Goal: Communication & Community: Answer question/provide support

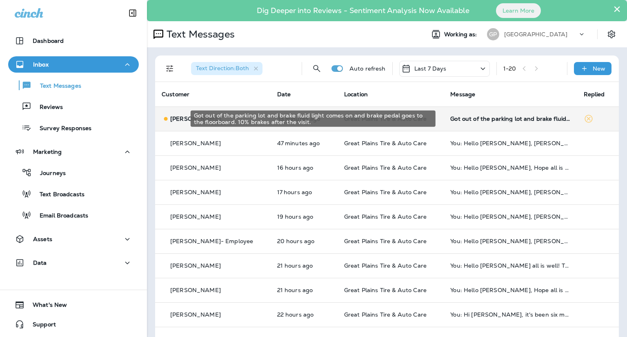
click at [513, 121] on div "Got out of the parking lot and brake fluid light comes on and brake pedal goes …" at bounding box center [510, 118] width 120 height 7
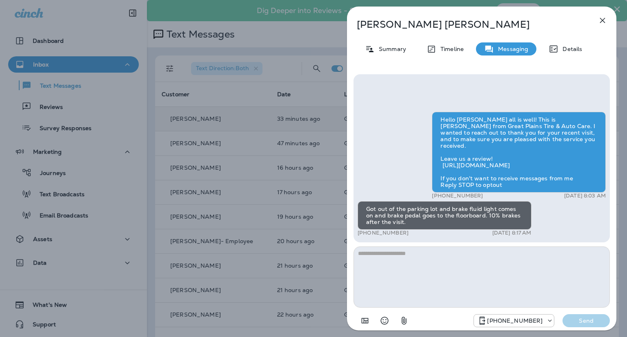
click at [56, 109] on div "[PERSON_NAME] Summary Timeline Messaging Details Hello [PERSON_NAME] all is wel…" at bounding box center [313, 168] width 627 height 337
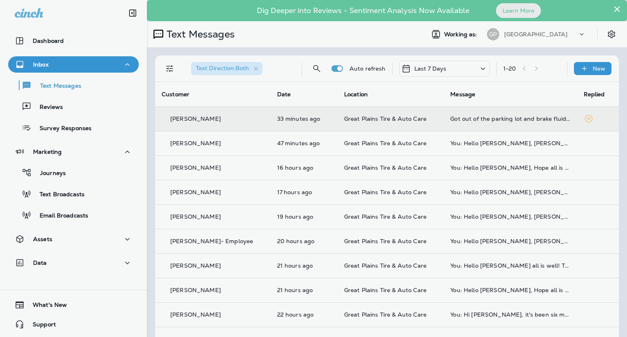
click at [56, 109] on div at bounding box center [356, 168] width 627 height 337
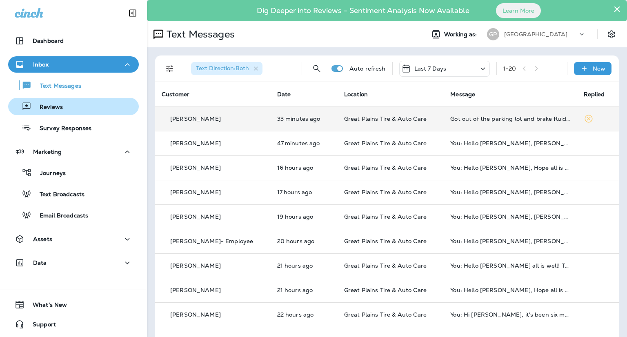
click at [51, 106] on p "Reviews" at bounding box center [46, 108] width 31 height 8
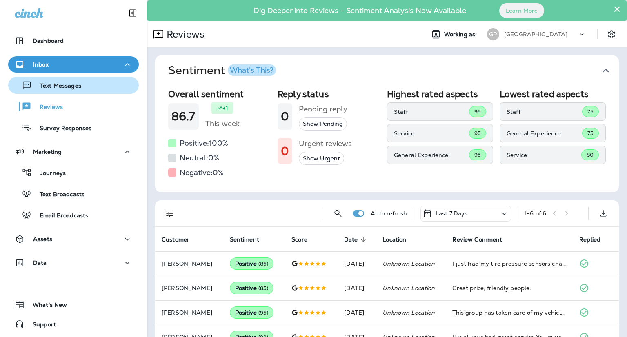
click at [80, 80] on div "Text Messages" at bounding box center [73, 85] width 124 height 12
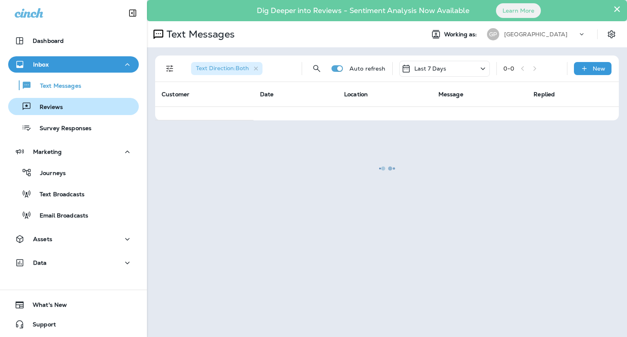
click at [34, 105] on p "Reviews" at bounding box center [46, 108] width 31 height 8
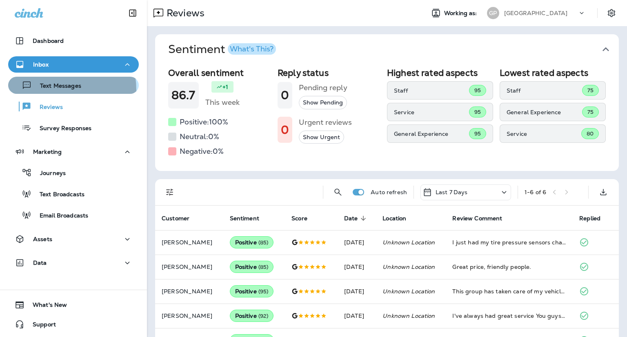
click at [39, 90] on div "Text Messages" at bounding box center [46, 85] width 70 height 12
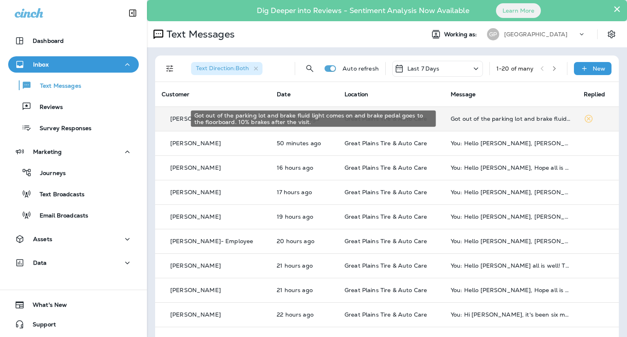
click at [463, 116] on div "Got out of the parking lot and brake fluid light comes on and brake pedal goes …" at bounding box center [510, 118] width 120 height 7
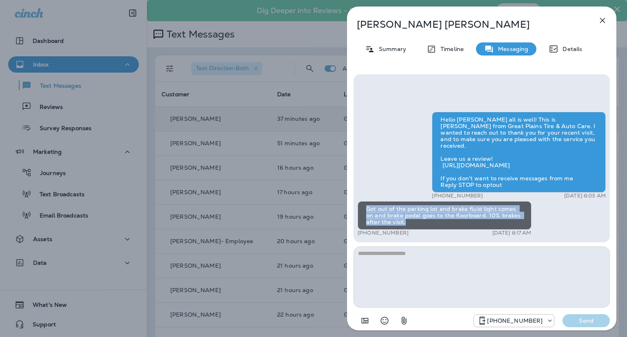
drag, startPoint x: 366, startPoint y: 208, endPoint x: 426, endPoint y: 220, distance: 60.4
click at [426, 220] on div "Got out of the parking lot and brake fluid light comes on and brake pedal goes …" at bounding box center [444, 215] width 174 height 29
copy div "Got out of the parking lot and brake fluid light comes on and brake pedal goes …"
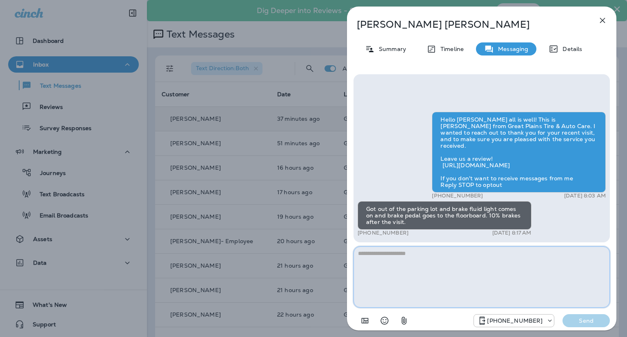
click at [384, 266] on textarea at bounding box center [481, 276] width 256 height 61
paste textarea "**********"
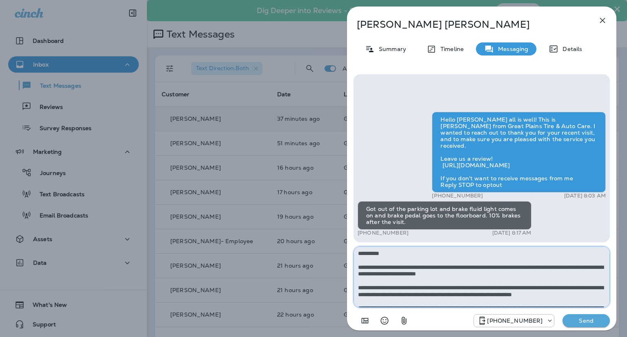
scroll to position [76, 0]
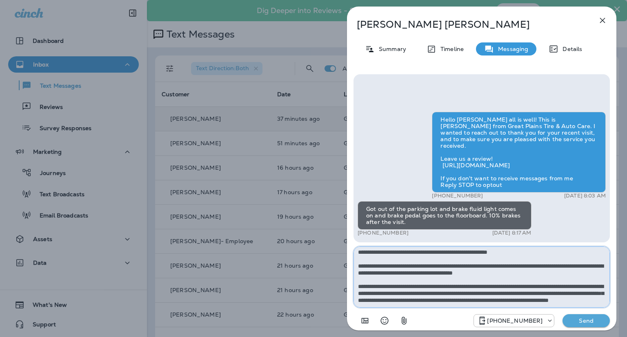
click at [525, 267] on textarea at bounding box center [481, 276] width 256 height 61
click at [527, 267] on textarea at bounding box center [481, 276] width 256 height 61
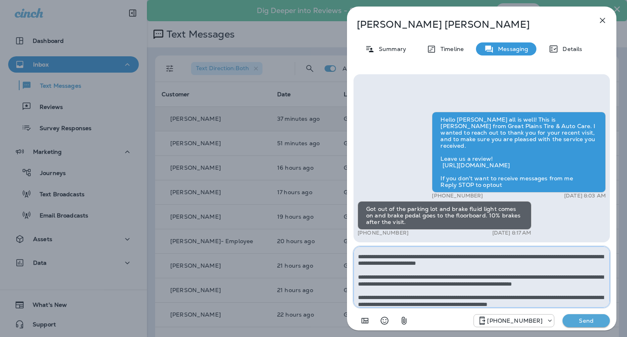
scroll to position [0, 0]
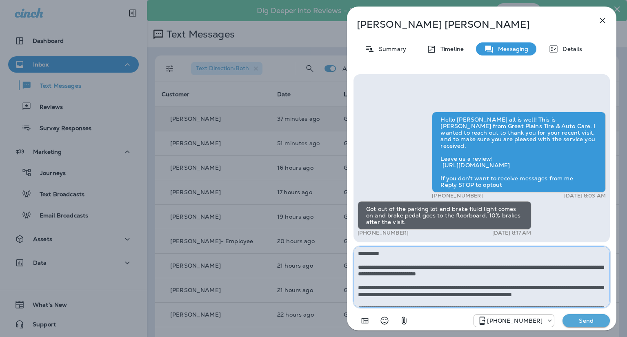
type textarea "**********"
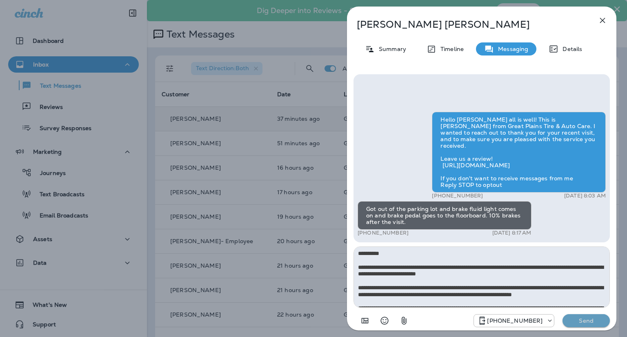
click at [588, 317] on p "Send" at bounding box center [586, 320] width 34 height 7
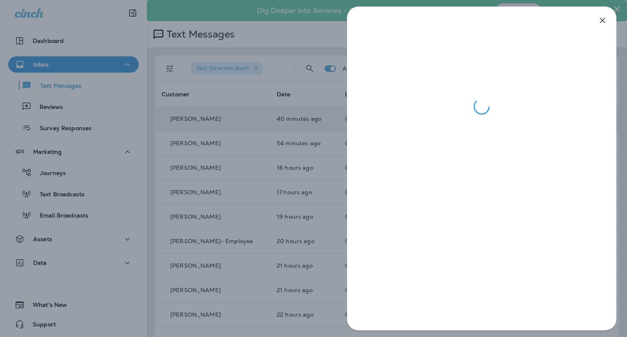
click at [316, 39] on div at bounding box center [313, 168] width 627 height 337
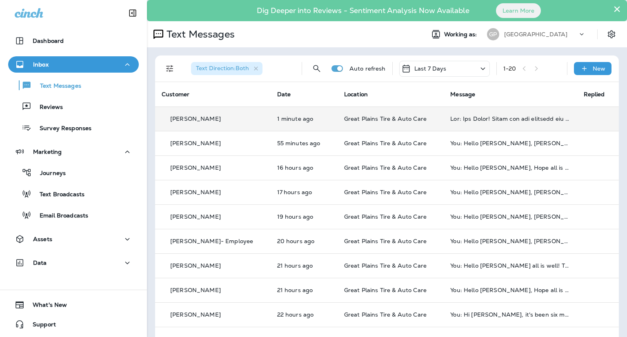
click at [506, 123] on td at bounding box center [509, 118] width 133 height 24
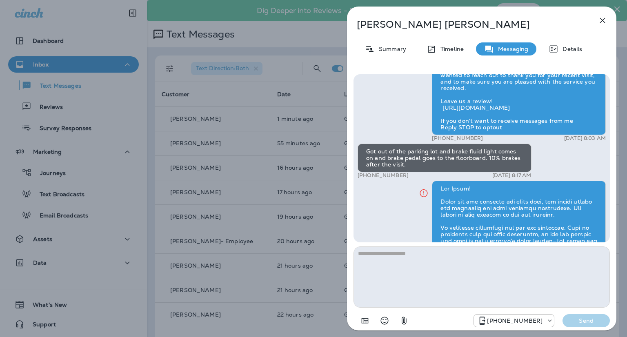
scroll to position [-153, 0]
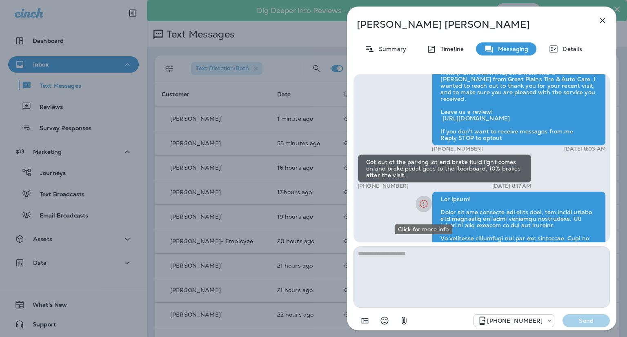
click at [421, 209] on icon "Click for more info" at bounding box center [424, 204] width 10 height 10
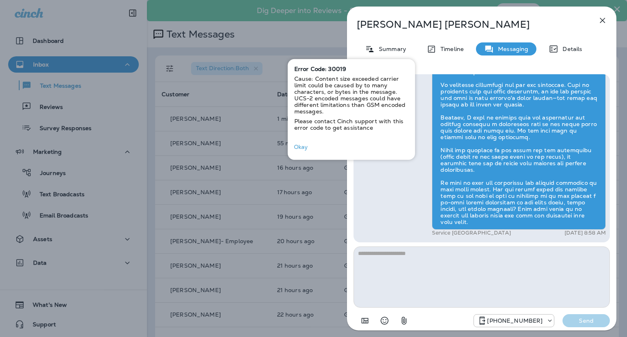
scroll to position [-41, 0]
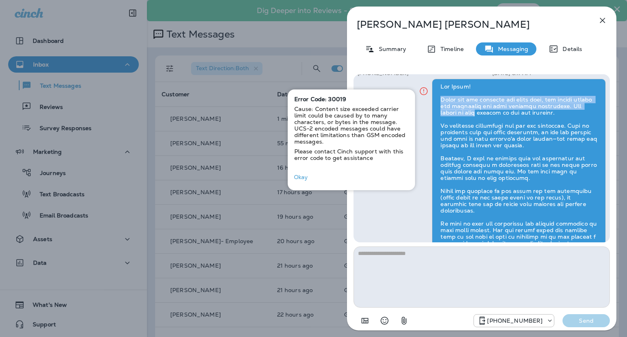
drag, startPoint x: 440, startPoint y: 104, endPoint x: 478, endPoint y: 118, distance: 40.3
click at [478, 118] on div at bounding box center [519, 175] width 174 height 192
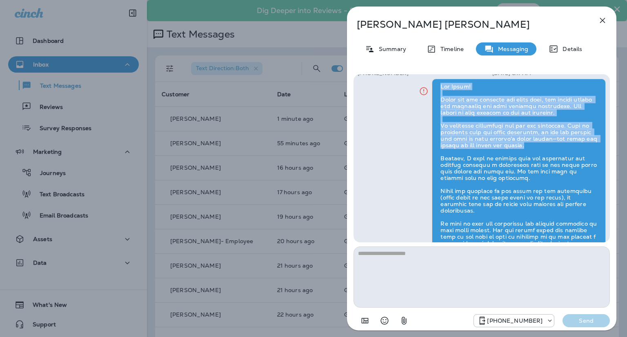
drag, startPoint x: 440, startPoint y: 90, endPoint x: 561, endPoint y: 151, distance: 134.7
click at [561, 151] on div at bounding box center [519, 175] width 174 height 192
copy div "Hey [PERSON_NAME]! Thank you for reaching out right away, and please accept our…"
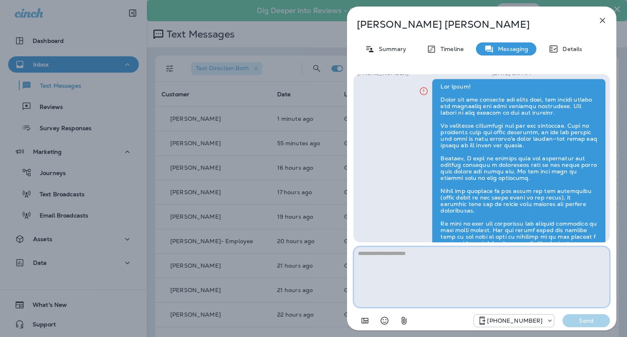
click at [448, 265] on textarea at bounding box center [481, 276] width 256 height 61
paste textarea "**********"
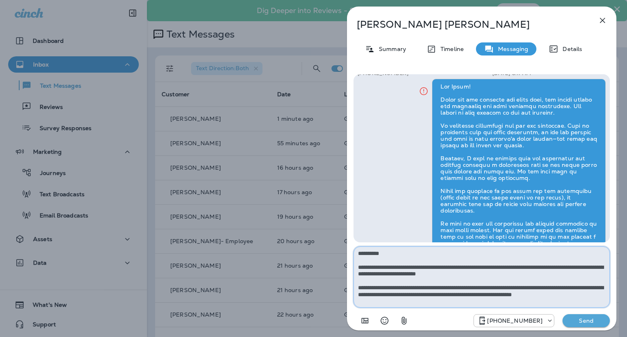
type textarea "**********"
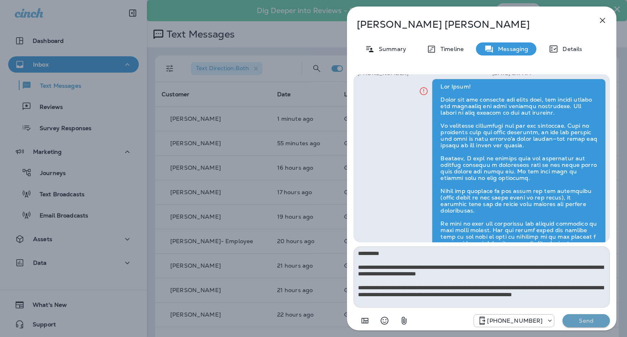
click at [590, 319] on p "Send" at bounding box center [586, 320] width 34 height 7
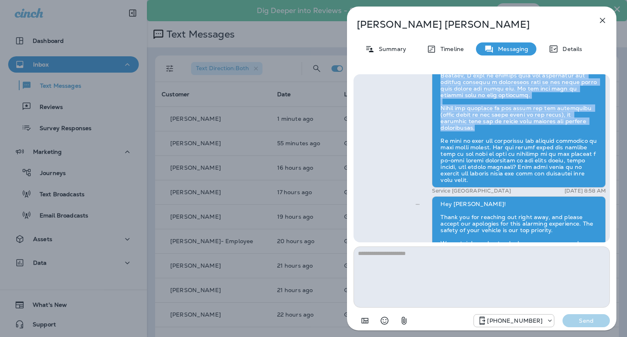
drag, startPoint x: 440, startPoint y: 80, endPoint x: 579, endPoint y: 128, distance: 147.0
click at [579, 128] on div at bounding box center [519, 92] width 174 height 192
copy div "However, I want to confirm that our technician did mention noticing a concernin…"
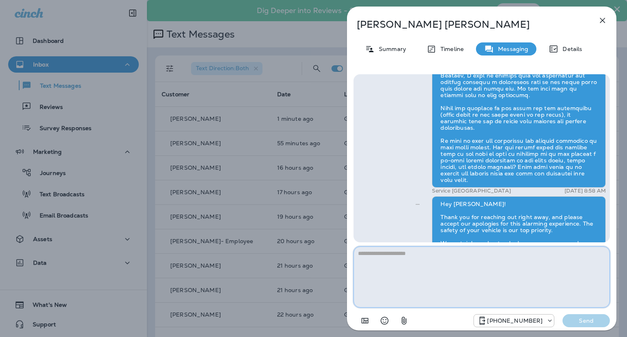
click at [426, 260] on textarea at bounding box center [481, 276] width 256 height 61
paste textarea "**********"
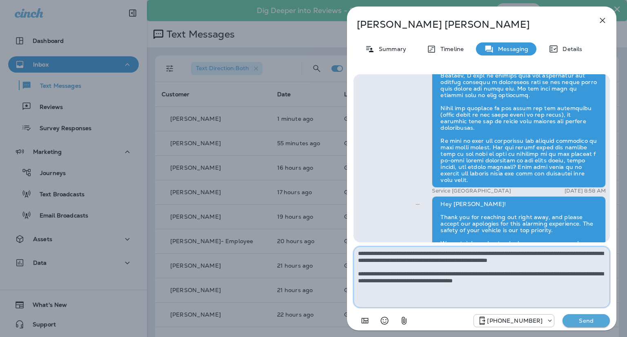
type textarea "**********"
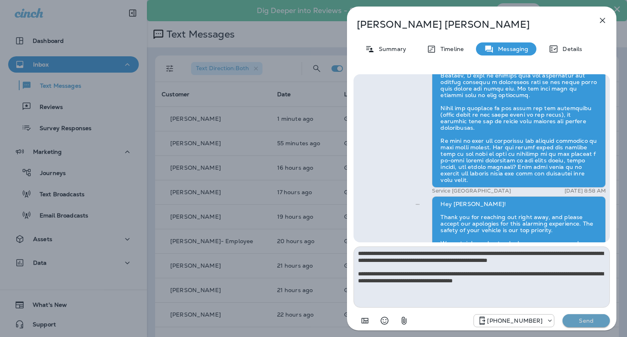
click at [579, 320] on p "Send" at bounding box center [586, 320] width 34 height 7
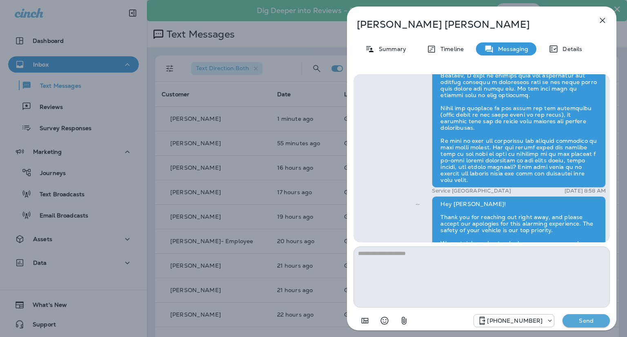
scroll to position [-110, 0]
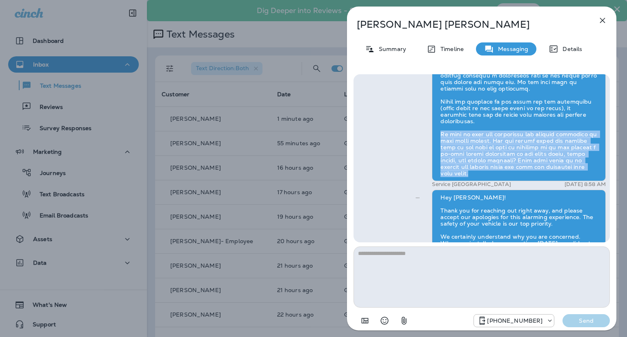
drag, startPoint x: 440, startPoint y: 139, endPoint x: 540, endPoint y: 178, distance: 107.4
click at [540, 178] on div at bounding box center [519, 85] width 174 height 192
copy div "We want to help you understand the current condition of your brake system. Can …"
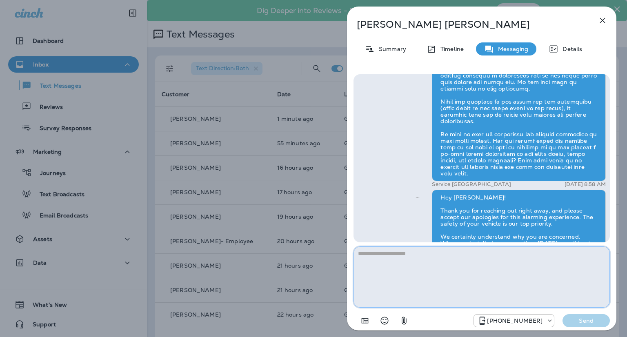
click at [432, 258] on textarea at bounding box center [481, 276] width 256 height 61
paste textarea "**********"
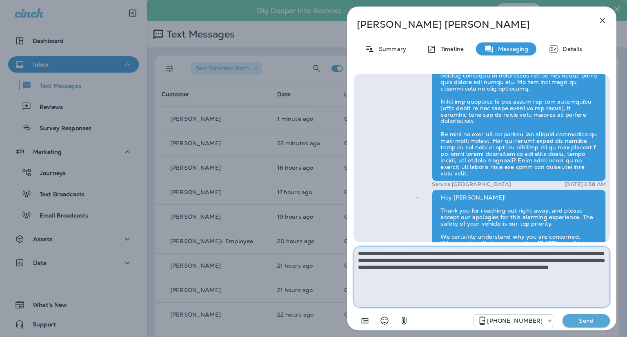
type textarea "**********"
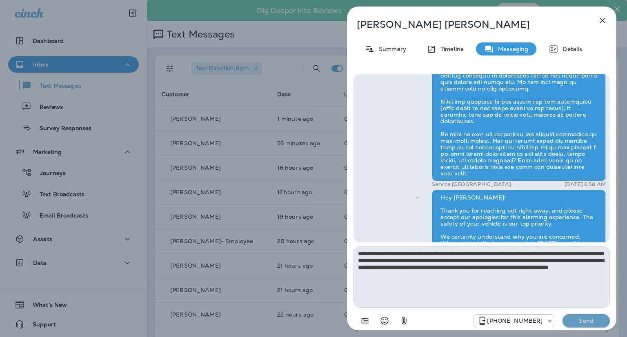
click at [573, 317] on p "Send" at bounding box center [586, 320] width 34 height 7
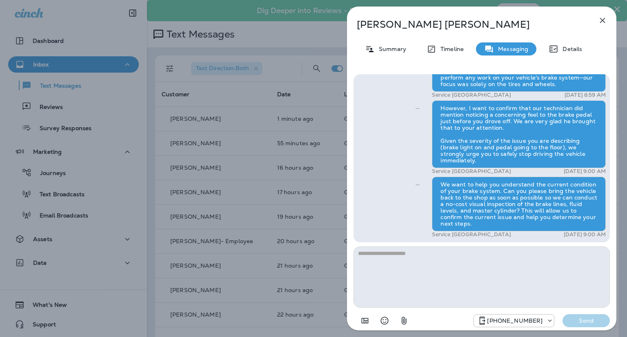
scroll to position [0, 0]
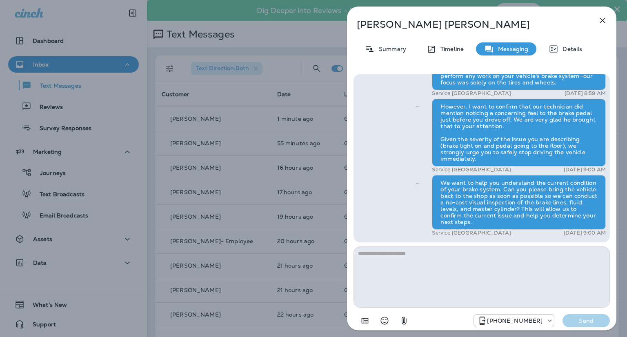
click at [236, 94] on div "[PERSON_NAME] Summary Timeline Messaging Details Hello [PERSON_NAME] all is wel…" at bounding box center [313, 168] width 627 height 337
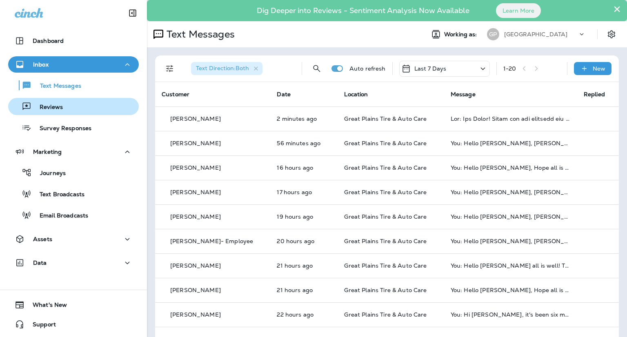
click at [60, 107] on p "Reviews" at bounding box center [46, 108] width 31 height 8
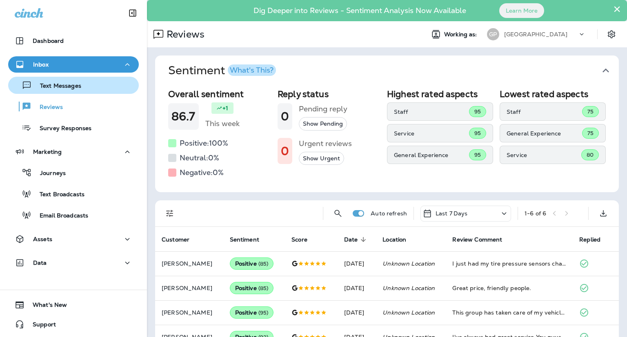
click at [62, 87] on p "Text Messages" at bounding box center [56, 86] width 49 height 8
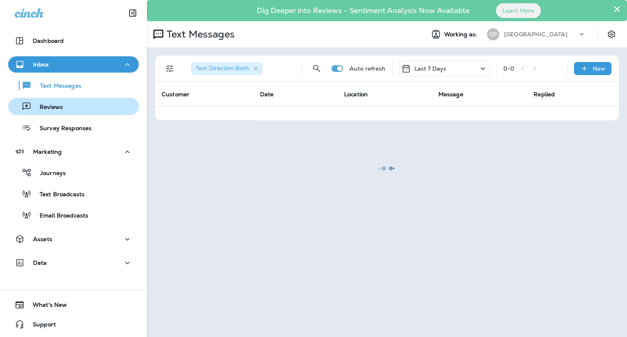
click at [64, 111] on div "Reviews" at bounding box center [73, 106] width 124 height 12
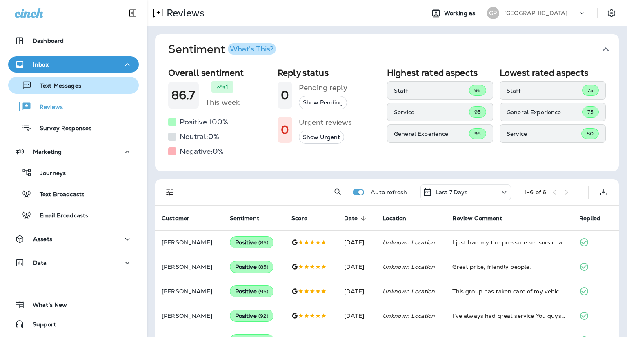
click at [52, 92] on button "Text Messages" at bounding box center [73, 85] width 131 height 17
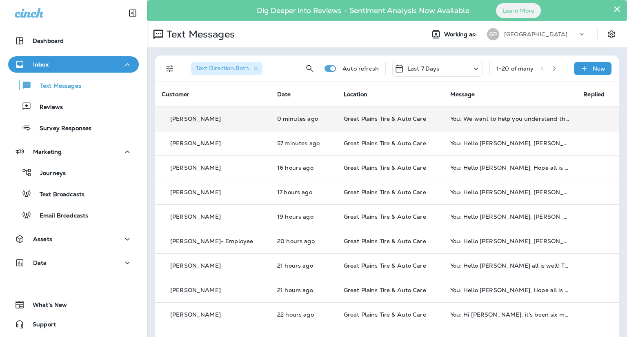
click at [466, 120] on div "You: We want to help you understand the current condition of your brake system.…" at bounding box center [510, 118] width 120 height 7
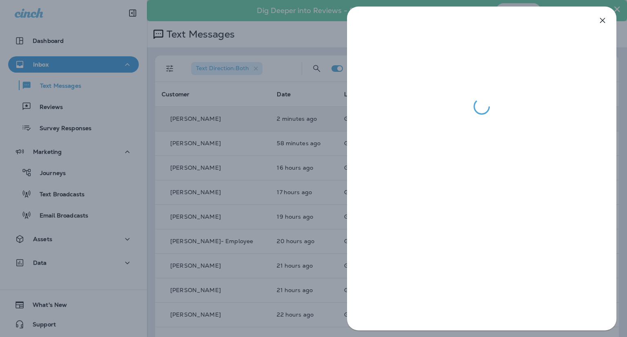
click at [322, 40] on div at bounding box center [313, 168] width 627 height 337
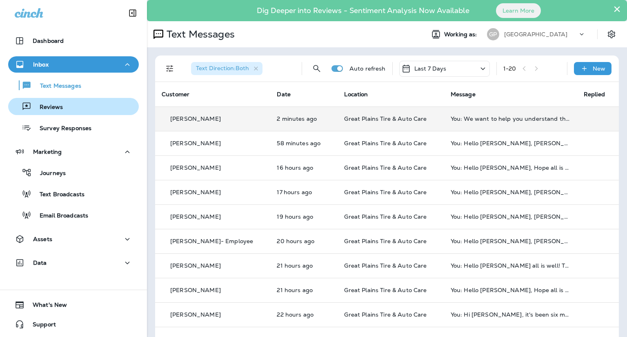
click at [64, 106] on div "Reviews" at bounding box center [73, 106] width 124 height 12
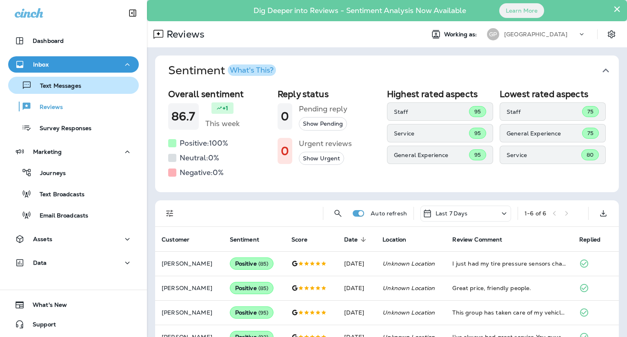
click at [61, 91] on button "Text Messages" at bounding box center [73, 85] width 131 height 17
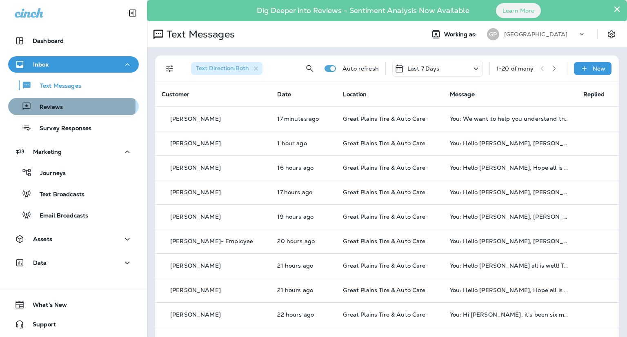
click at [47, 106] on p "Reviews" at bounding box center [46, 108] width 31 height 8
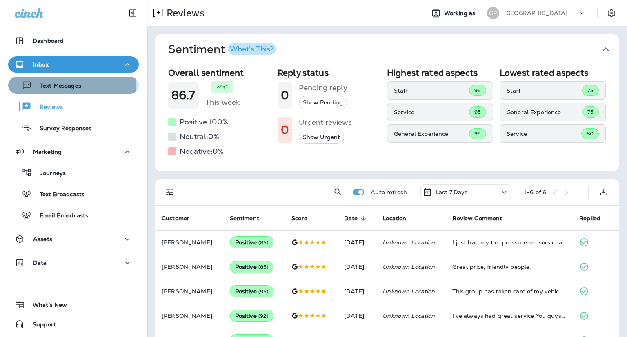
click at [62, 89] on p "Text Messages" at bounding box center [56, 86] width 49 height 8
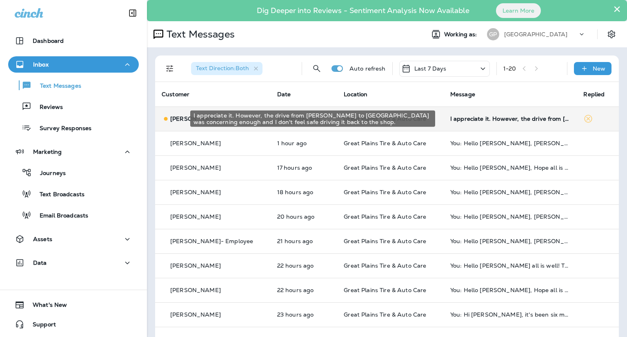
click at [465, 121] on div "I appreciate it. However, the drive from [PERSON_NAME] to [GEOGRAPHIC_DATA] was…" at bounding box center [510, 118] width 120 height 7
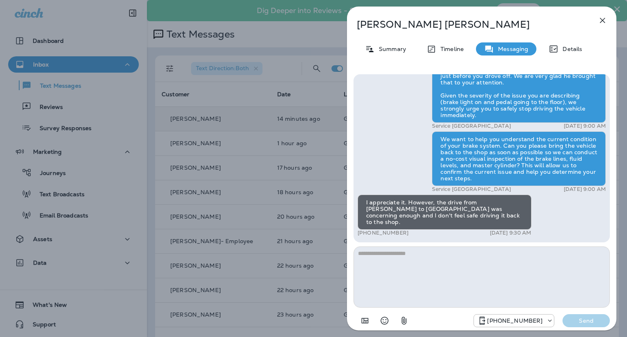
click at [454, 260] on textarea at bounding box center [481, 276] width 256 height 61
type textarea "*"
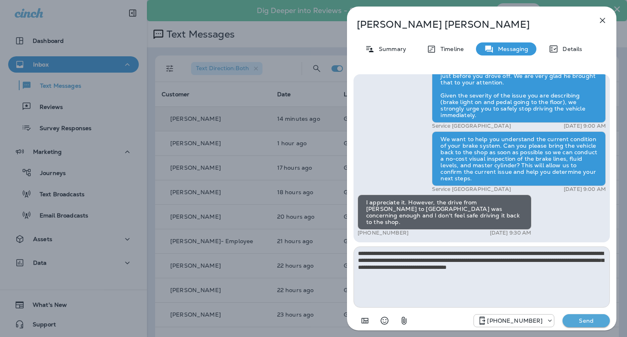
click at [572, 269] on textarea "**********" at bounding box center [481, 276] width 256 height 61
type textarea "**********"
drag, startPoint x: 455, startPoint y: 279, endPoint x: 341, endPoint y: 244, distance: 118.9
click at [341, 244] on div "[PERSON_NAME] Summary Timeline Messaging Details Hello [PERSON_NAME] all is wel…" at bounding box center [481, 168] width 290 height 337
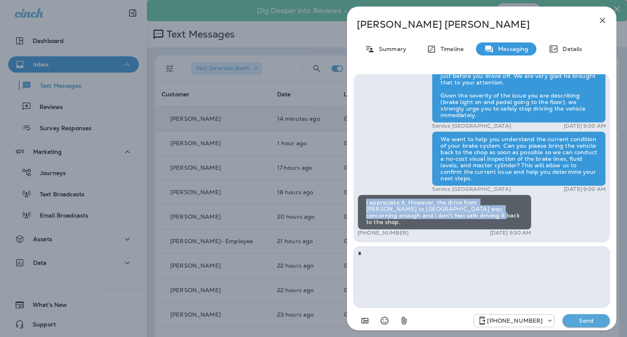
drag, startPoint x: 366, startPoint y: 208, endPoint x: 475, endPoint y: 226, distance: 110.5
click at [475, 226] on div "I appreciate it. However, the drive from [PERSON_NAME] to [GEOGRAPHIC_DATA] was…" at bounding box center [444, 212] width 174 height 35
copy div "I appreciate it. However, the drive from [PERSON_NAME] to [GEOGRAPHIC_DATA] was…"
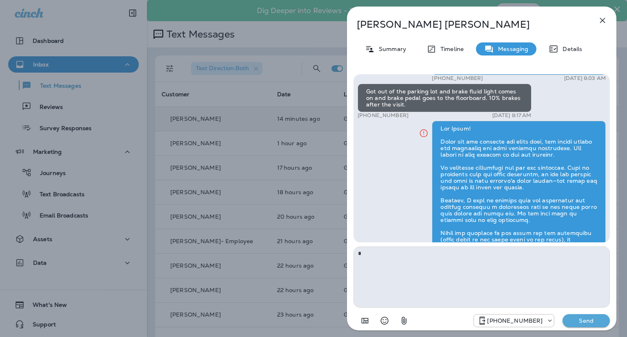
scroll to position [-367, 0]
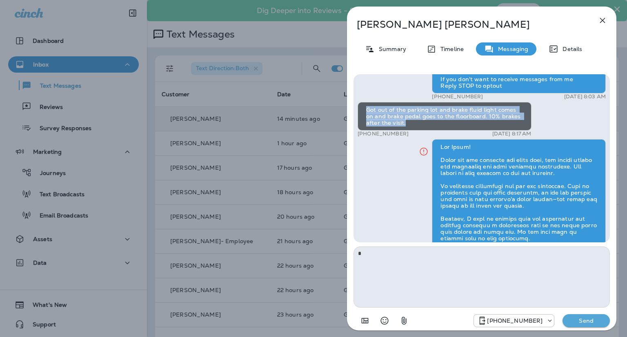
drag, startPoint x: 368, startPoint y: 130, endPoint x: 418, endPoint y: 142, distance: 51.6
click at [418, 131] on div "Got out of the parking lot and brake fluid light comes on and brake pedal goes …" at bounding box center [444, 116] width 174 height 29
copy div "Got out of the parking lot and brake fluid light comes on and brake pedal goes …"
drag, startPoint x: 439, startPoint y: 137, endPoint x: 401, endPoint y: 195, distance: 69.3
click at [401, 195] on div "Hello [PERSON_NAME] all is well! This is [PERSON_NAME] from Great Plains Tire &…" at bounding box center [481, 309] width 248 height 593
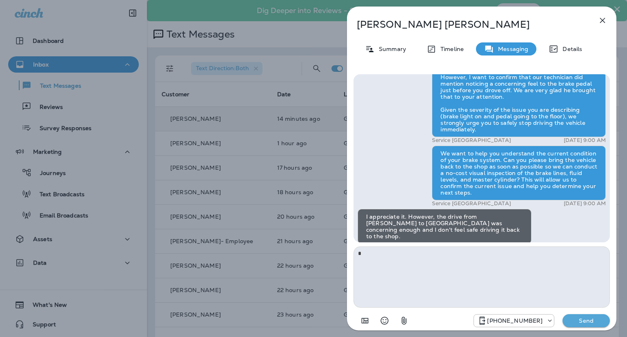
scroll to position [0, 0]
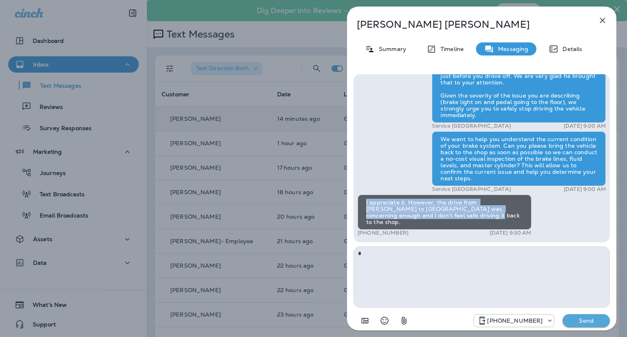
drag, startPoint x: 439, startPoint y: 225, endPoint x: 365, endPoint y: 209, distance: 75.1
click at [365, 209] on div "I appreciate it. However, the drive from [PERSON_NAME] to [GEOGRAPHIC_DATA] was…" at bounding box center [444, 212] width 174 height 35
copy div "I appreciate it. However, the drive from [PERSON_NAME] to [GEOGRAPHIC_DATA] was…"
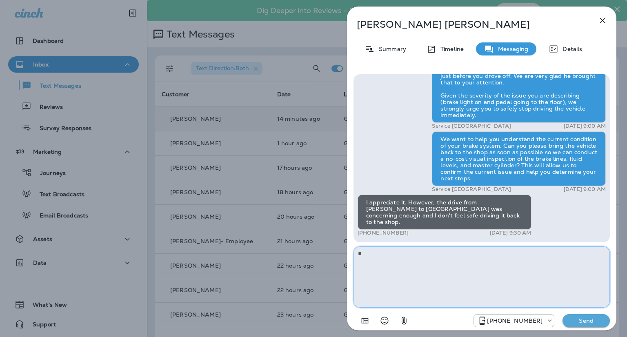
click at [412, 273] on textarea at bounding box center [481, 276] width 256 height 61
paste textarea "**********"
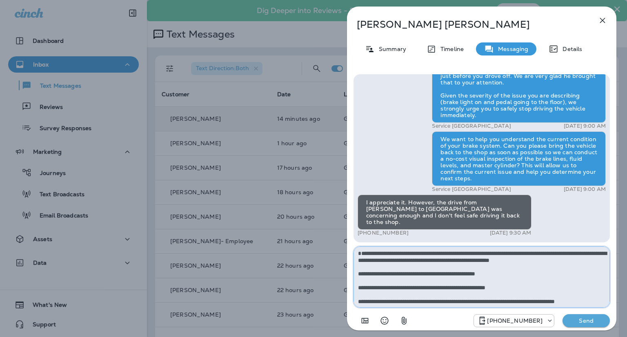
scroll to position [21, 0]
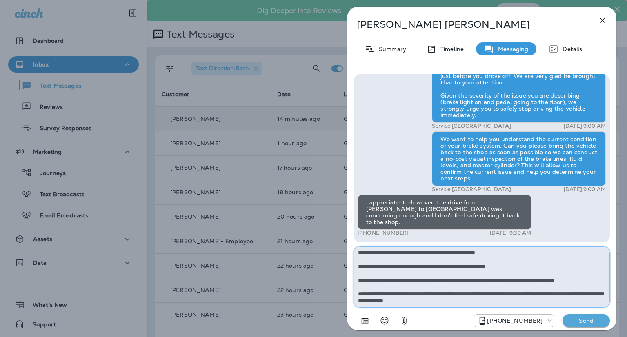
type textarea "**********"
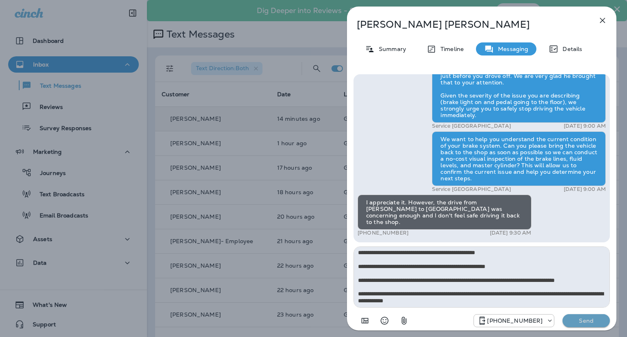
click at [578, 319] on p "Send" at bounding box center [586, 320] width 34 height 7
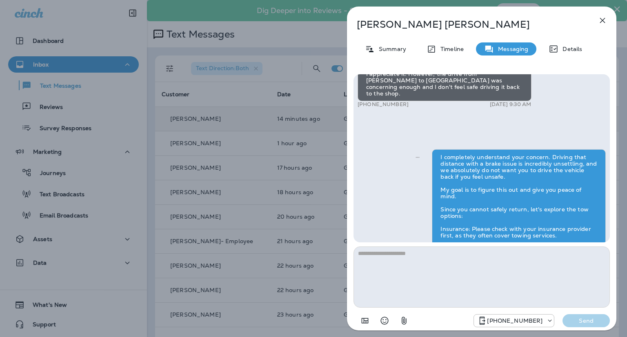
scroll to position [0, 0]
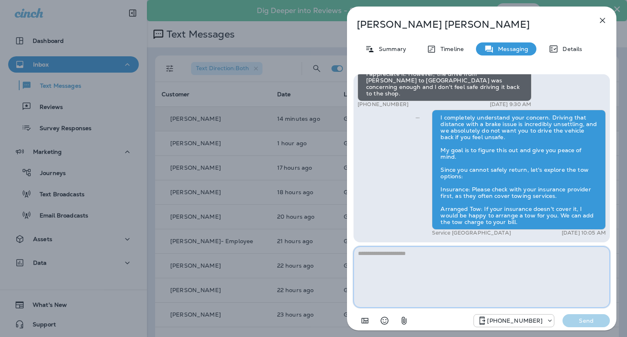
click at [428, 276] on textarea at bounding box center [481, 276] width 256 height 61
paste textarea "**********"
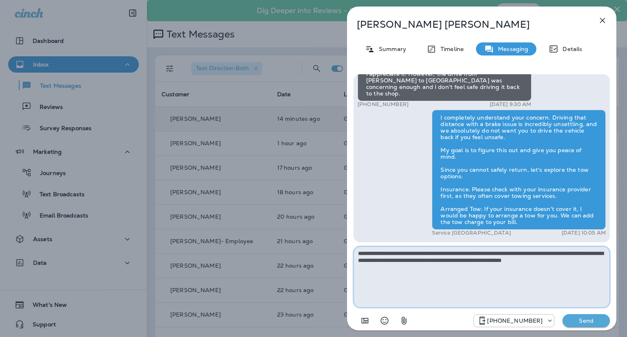
type textarea "**********"
click at [588, 325] on button "Send" at bounding box center [585, 320] width 47 height 13
